Goal: Task Accomplishment & Management: Manage account settings

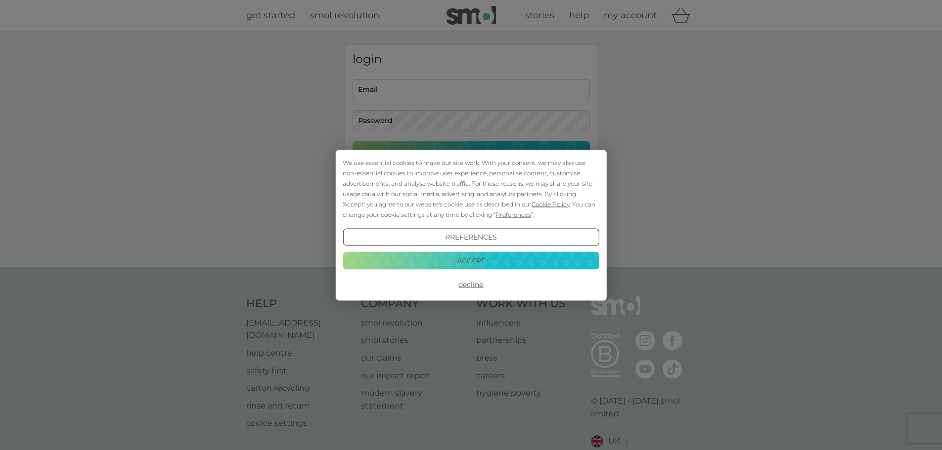
type input "[EMAIL_ADDRESS][DOMAIN_NAME]"
click at [487, 259] on button "Accept" at bounding box center [471, 261] width 256 height 18
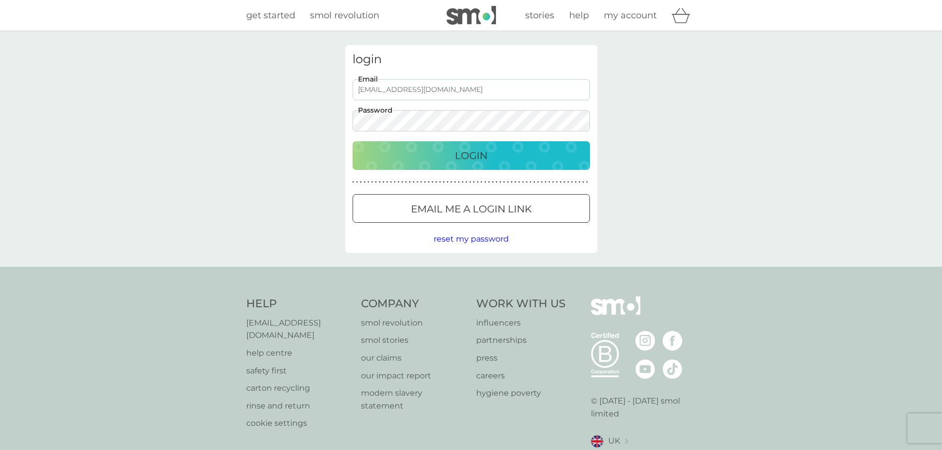
click at [496, 162] on div "Login" at bounding box center [470, 156] width 217 height 16
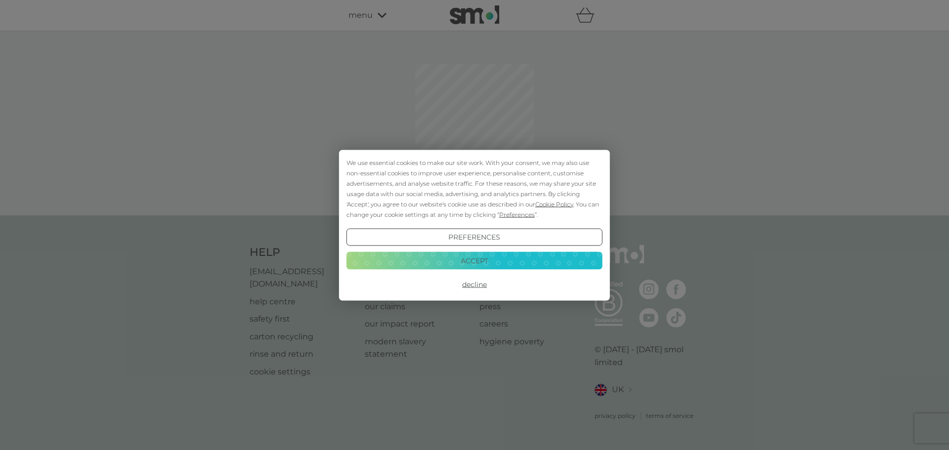
click at [479, 260] on button "Accept" at bounding box center [475, 261] width 256 height 18
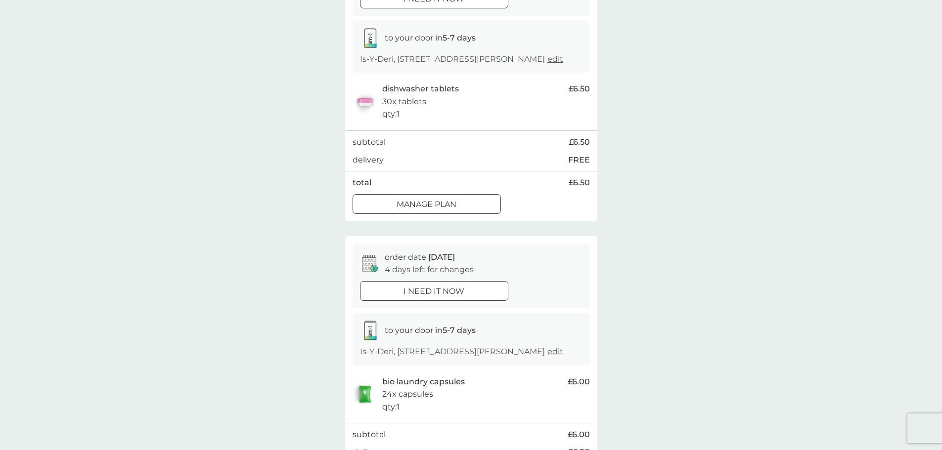
scroll to position [99, 0]
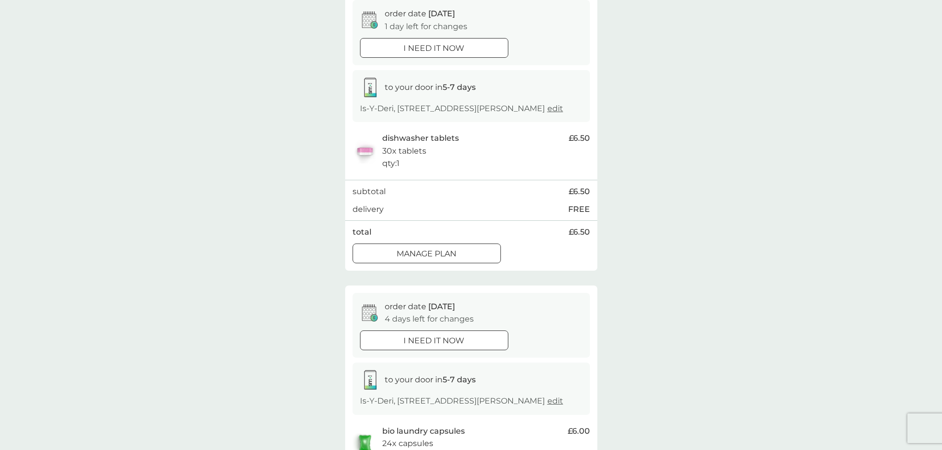
click at [426, 254] on div at bounding box center [426, 253] width 1 height 1
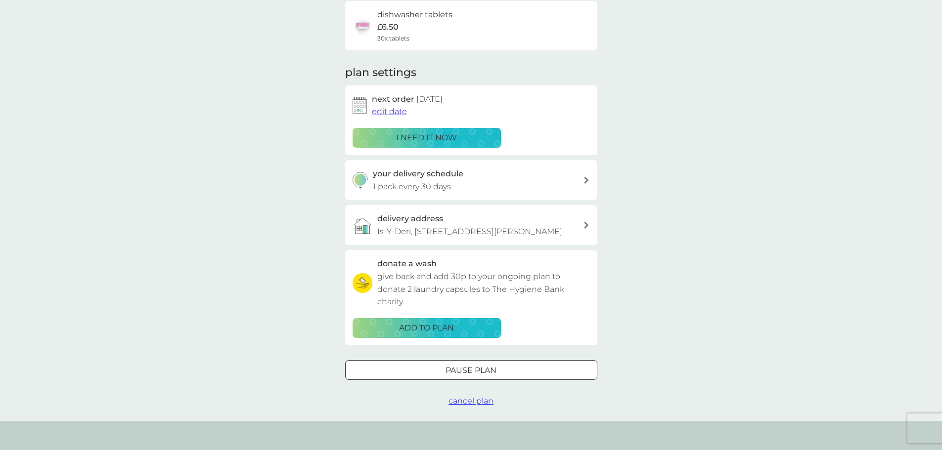
scroll to position [99, 0]
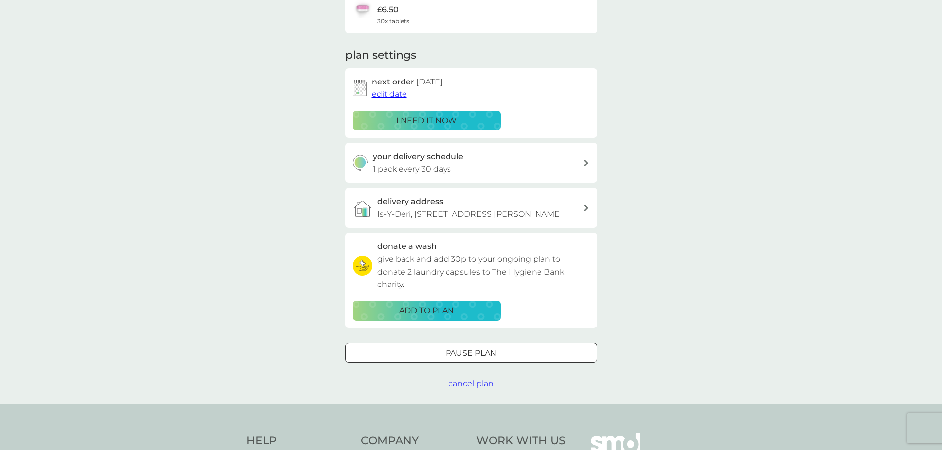
click at [452, 166] on div "your delivery schedule 1 pack every 30 days" at bounding box center [478, 162] width 210 height 25
select select "28"
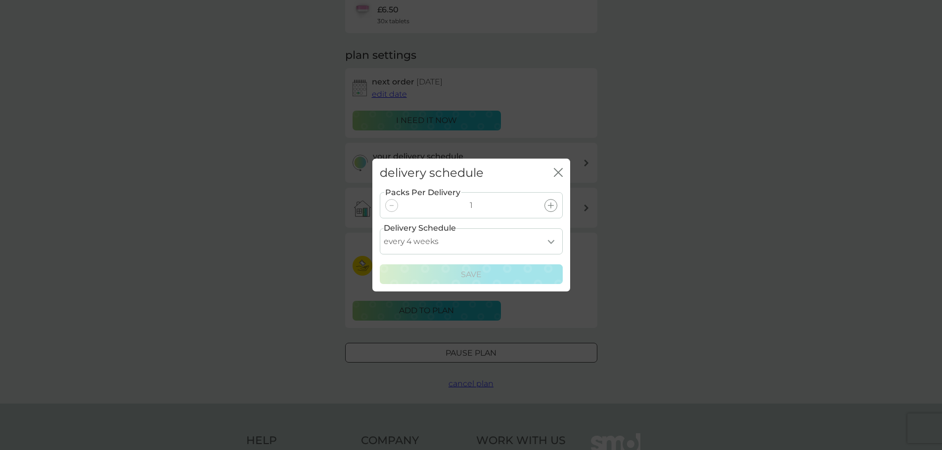
click at [746, 217] on div "delivery schedule close Packs Per Delivery 1 Delivery Schedule every 1 week eve…" at bounding box center [471, 225] width 942 height 450
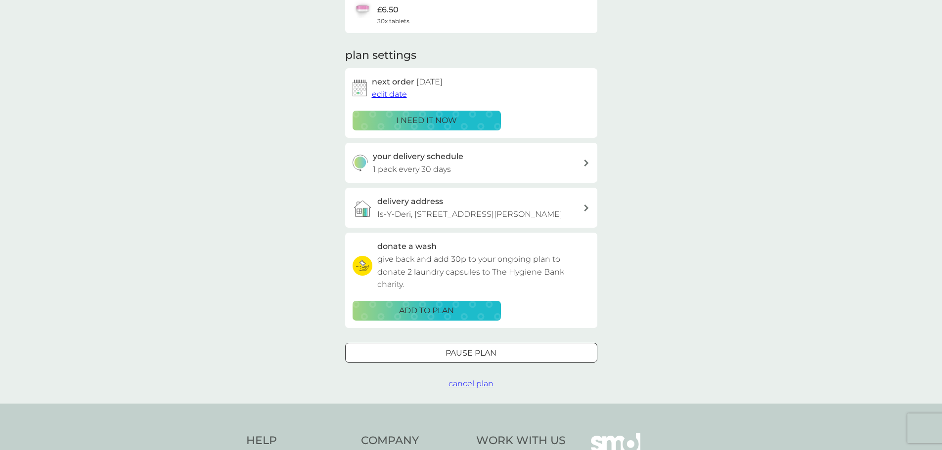
click at [476, 358] on div at bounding box center [471, 353] width 36 height 10
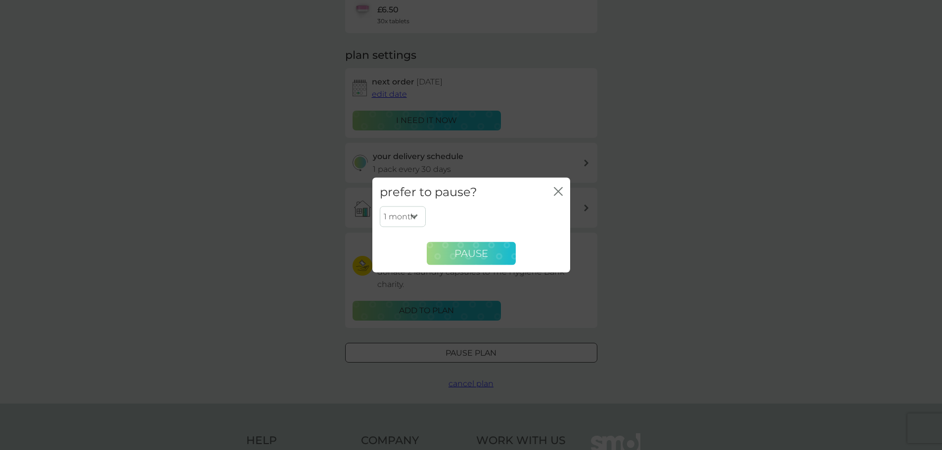
click at [461, 256] on span "Pause" at bounding box center [471, 254] width 34 height 12
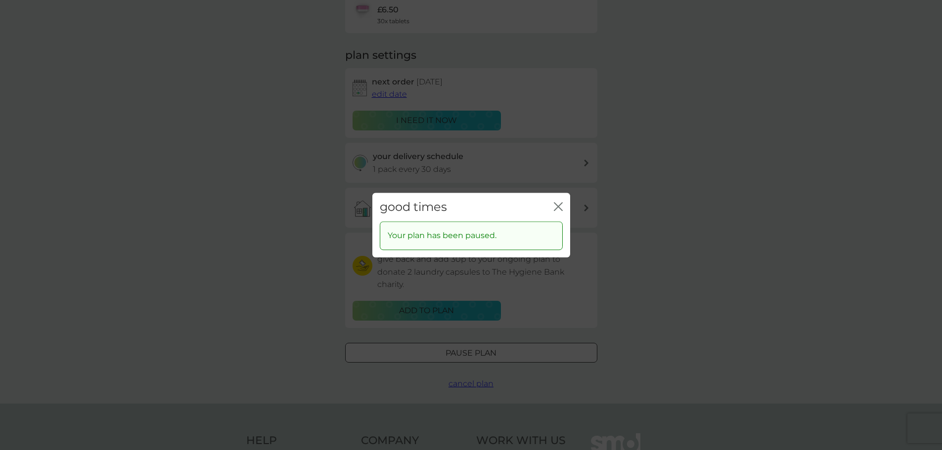
click at [559, 208] on icon "close" at bounding box center [560, 207] width 4 height 8
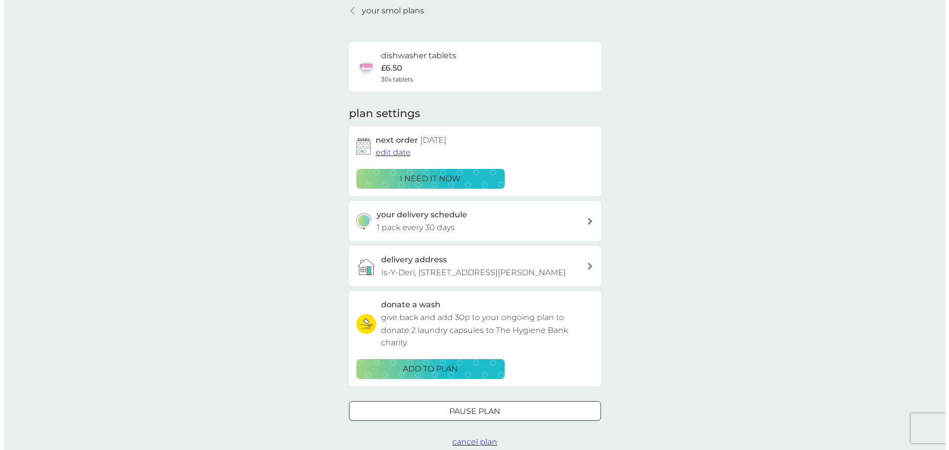
scroll to position [0, 0]
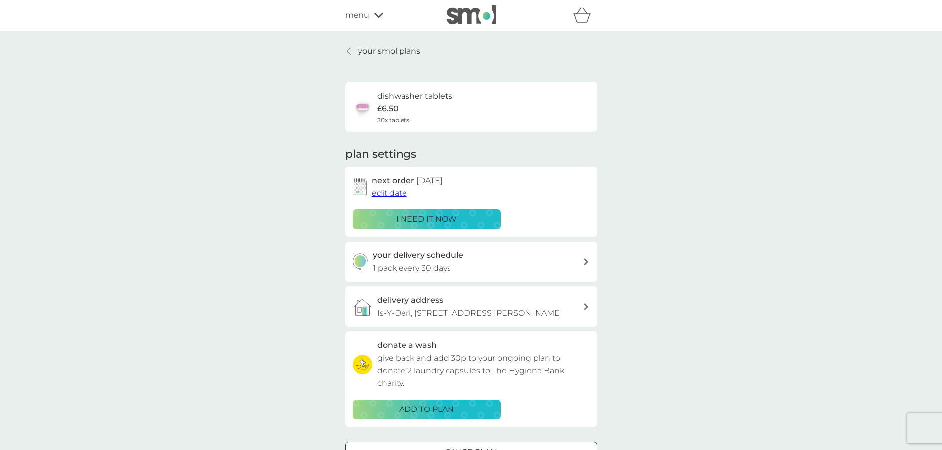
click at [369, 16] on div "menu" at bounding box center [387, 15] width 84 height 13
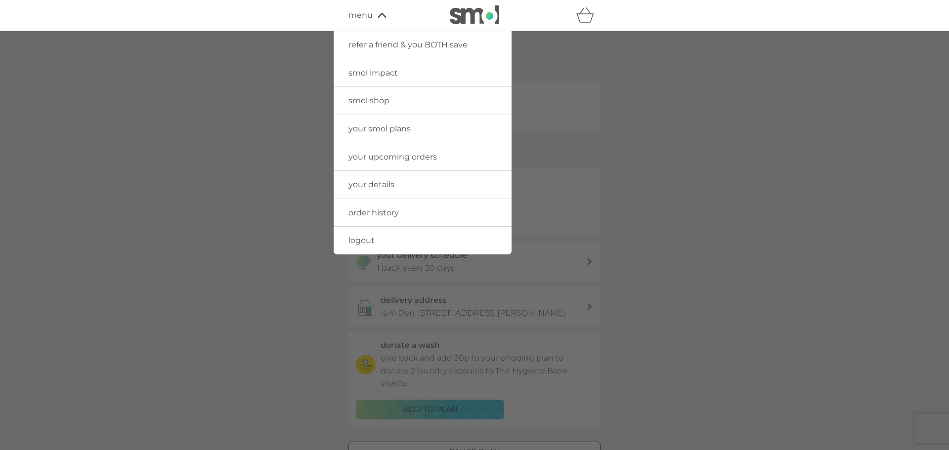
click at [373, 241] on span "logout" at bounding box center [361, 240] width 26 height 9
